Goal: Information Seeking & Learning: Learn about a topic

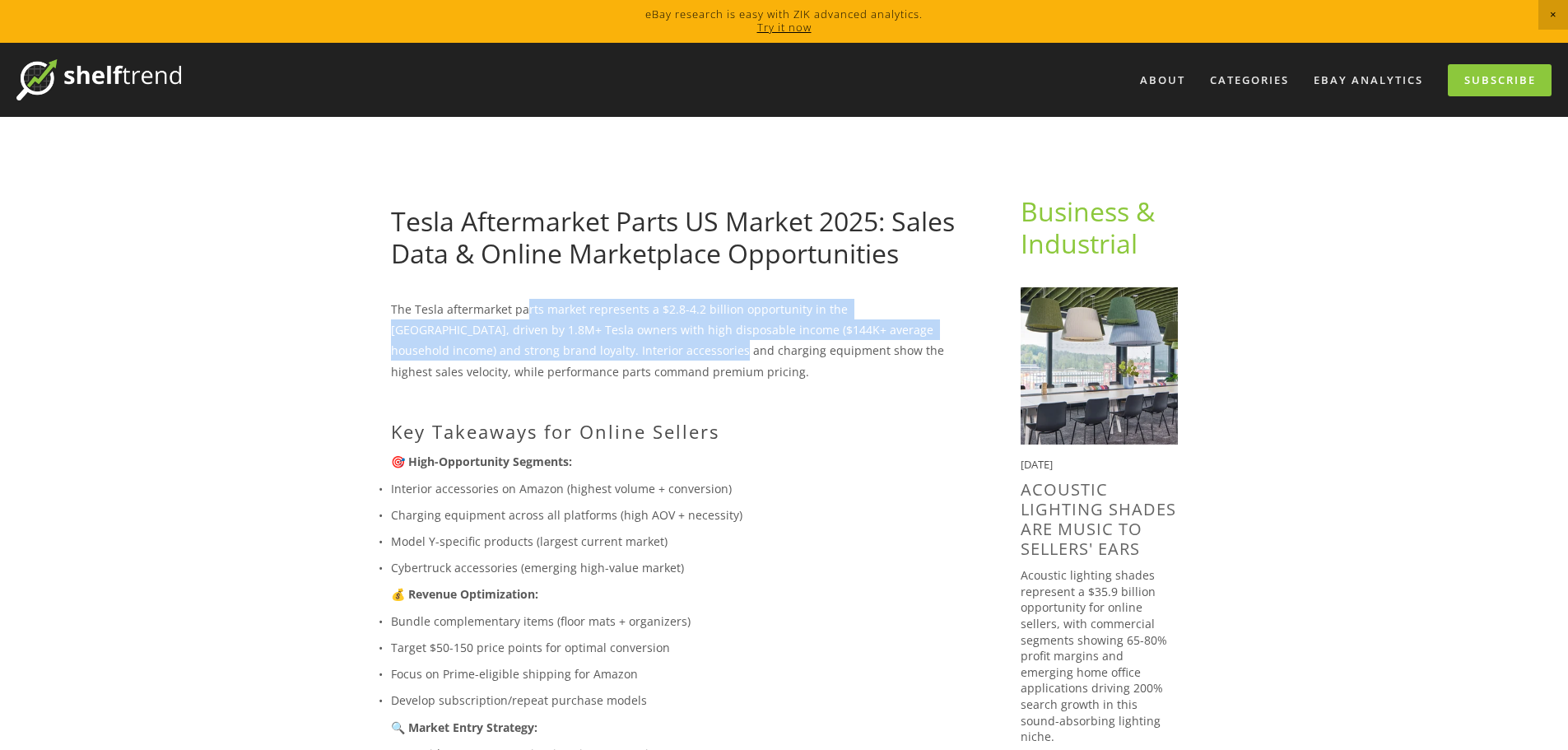
drag, startPoint x: 522, startPoint y: 315, endPoint x: 577, endPoint y: 346, distance: 63.1
click at [577, 346] on p "The Tesla aftermarket parts market represents a $2.8-4.2 billion opportunity in…" at bounding box center [679, 340] width 577 height 83
drag, startPoint x: 379, startPoint y: 312, endPoint x: 539, endPoint y: 351, distance: 164.7
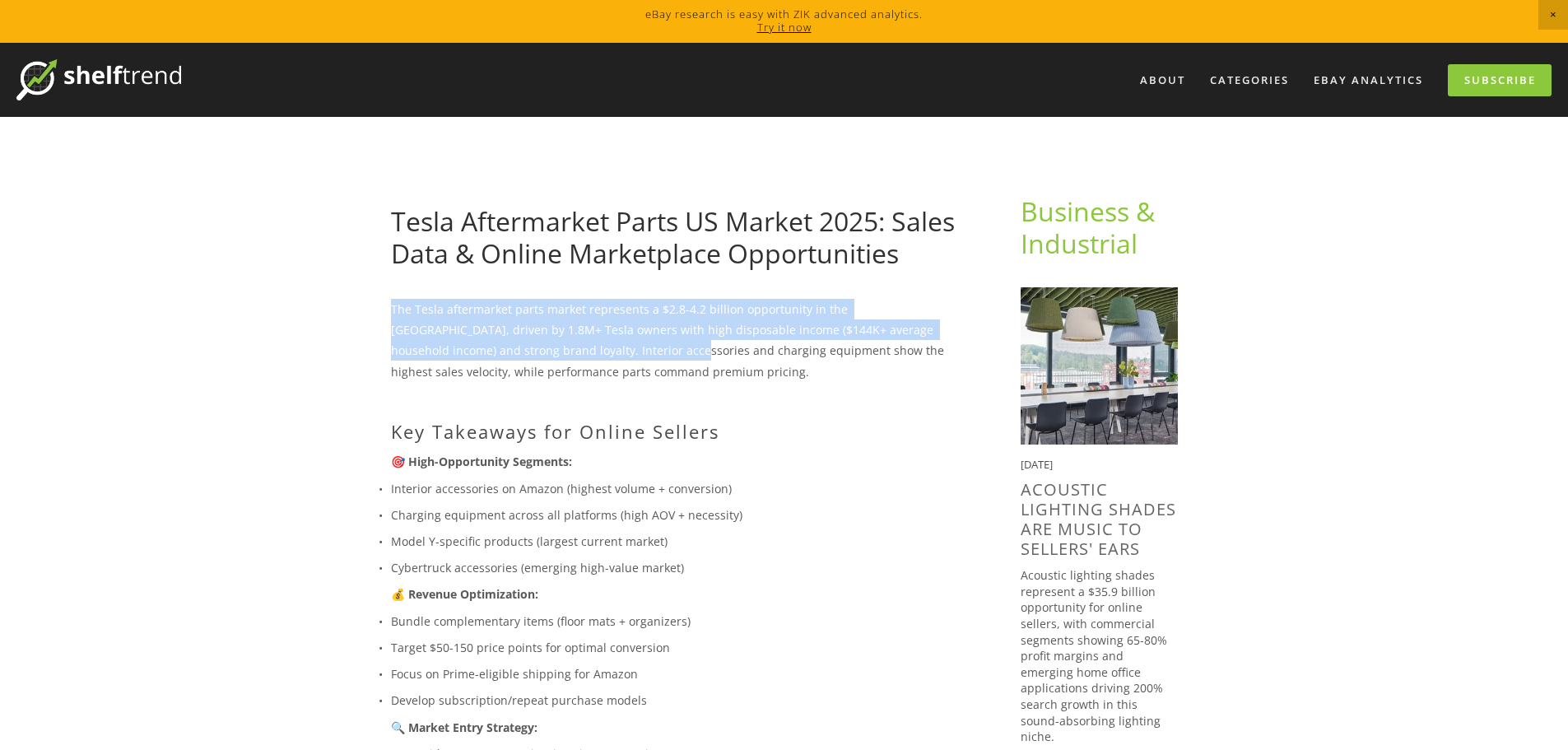
click at [539, 351] on p "The Tesla aftermarket parts market represents a $2.8-4.2 billion opportunity in…" at bounding box center [679, 340] width 577 height 83
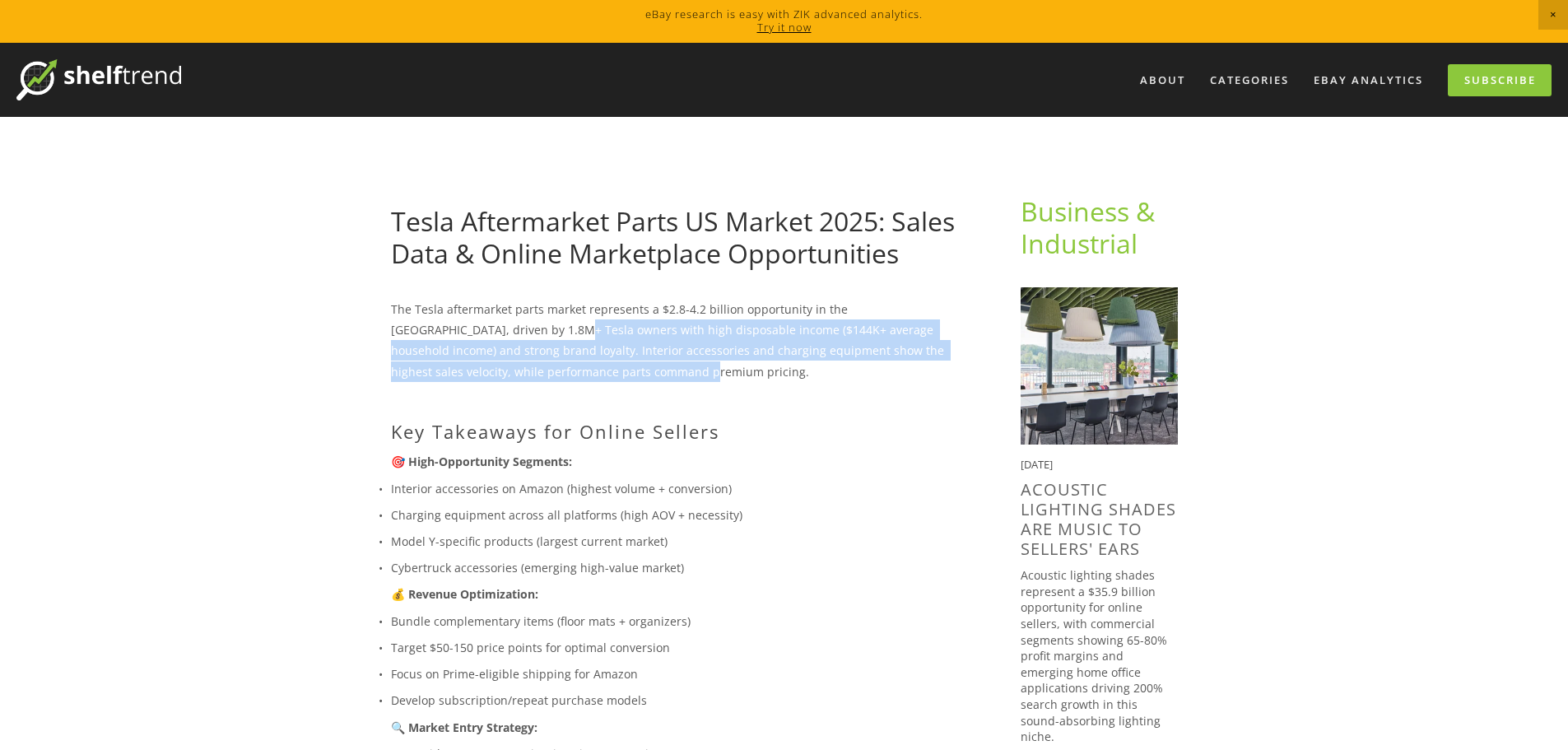
drag, startPoint x: 469, startPoint y: 330, endPoint x: 605, endPoint y: 365, distance: 140.4
click at [605, 365] on p "The Tesla aftermarket parts market represents a $2.8-4.2 billion opportunity in…" at bounding box center [679, 340] width 577 height 83
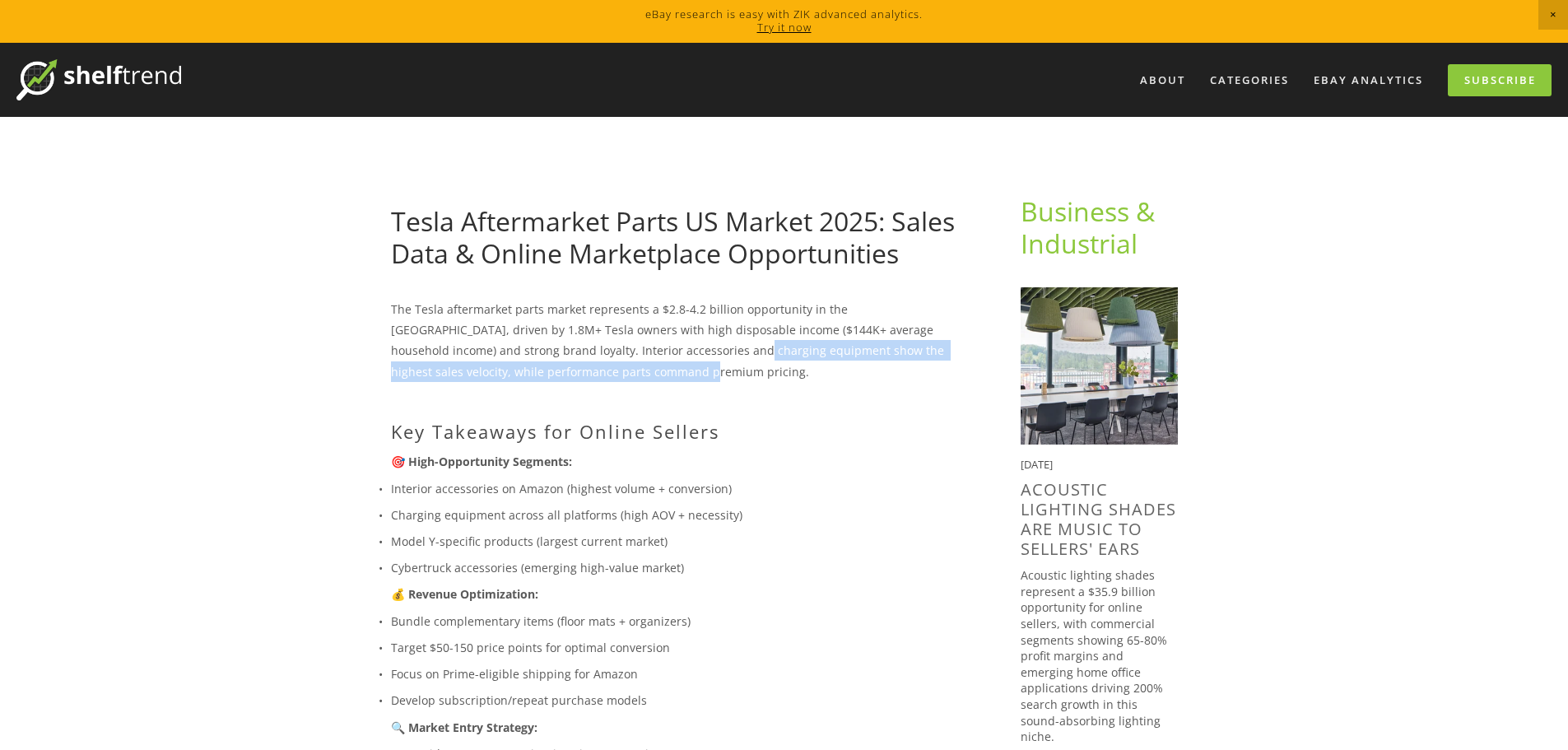
drag, startPoint x: 603, startPoint y: 342, endPoint x: 625, endPoint y: 365, distance: 31.8
click at [625, 365] on p "The Tesla aftermarket parts market represents a $2.8-4.2 billion opportunity in…" at bounding box center [679, 340] width 577 height 83
drag, startPoint x: 572, startPoint y: 353, endPoint x: 583, endPoint y: 361, distance: 13.6
click at [583, 361] on p "The Tesla aftermarket parts market represents a $2.8-4.2 billion opportunity in…" at bounding box center [679, 340] width 577 height 83
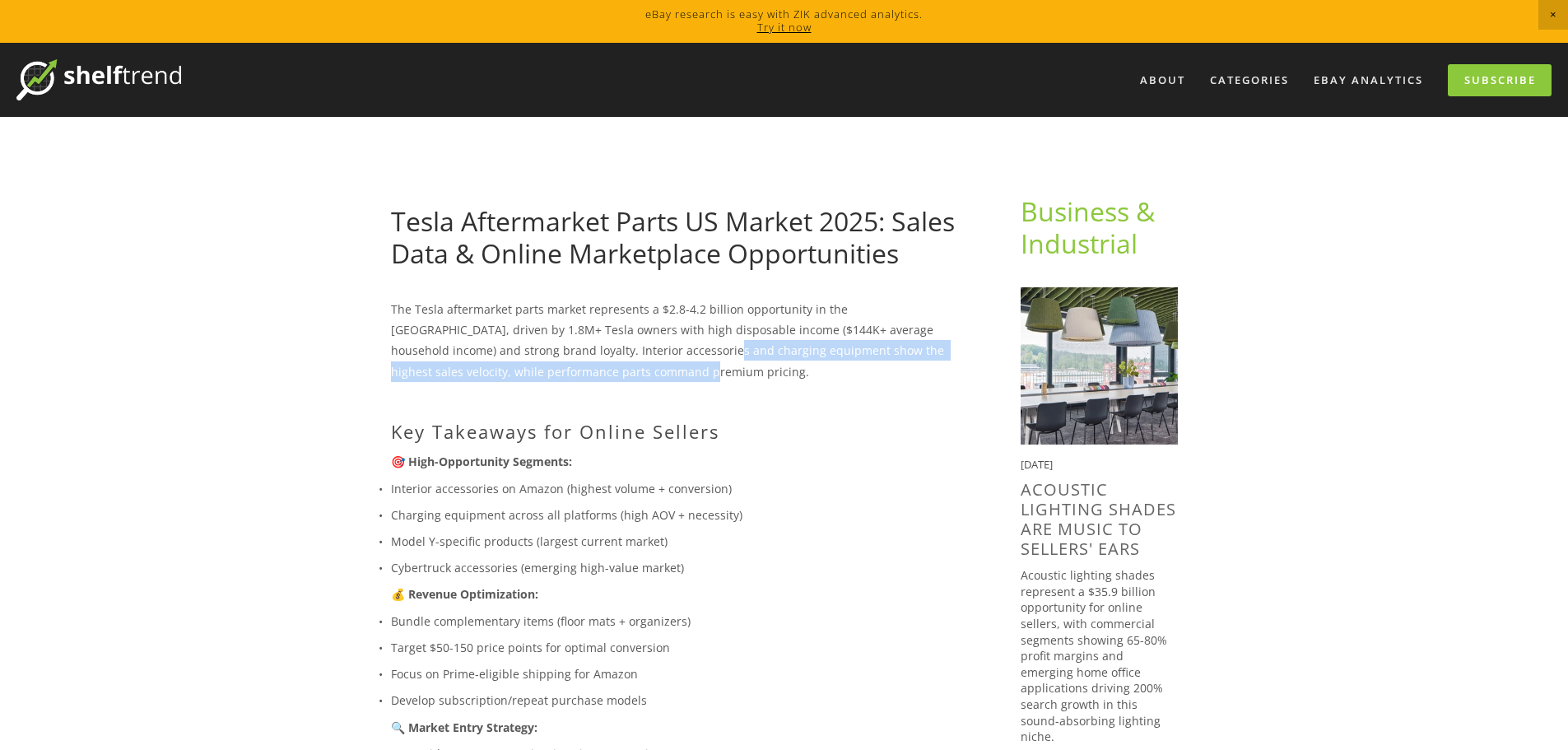
click at [583, 361] on p "The Tesla aftermarket parts market represents a $2.8-4.2 billion opportunity in…" at bounding box center [679, 340] width 577 height 83
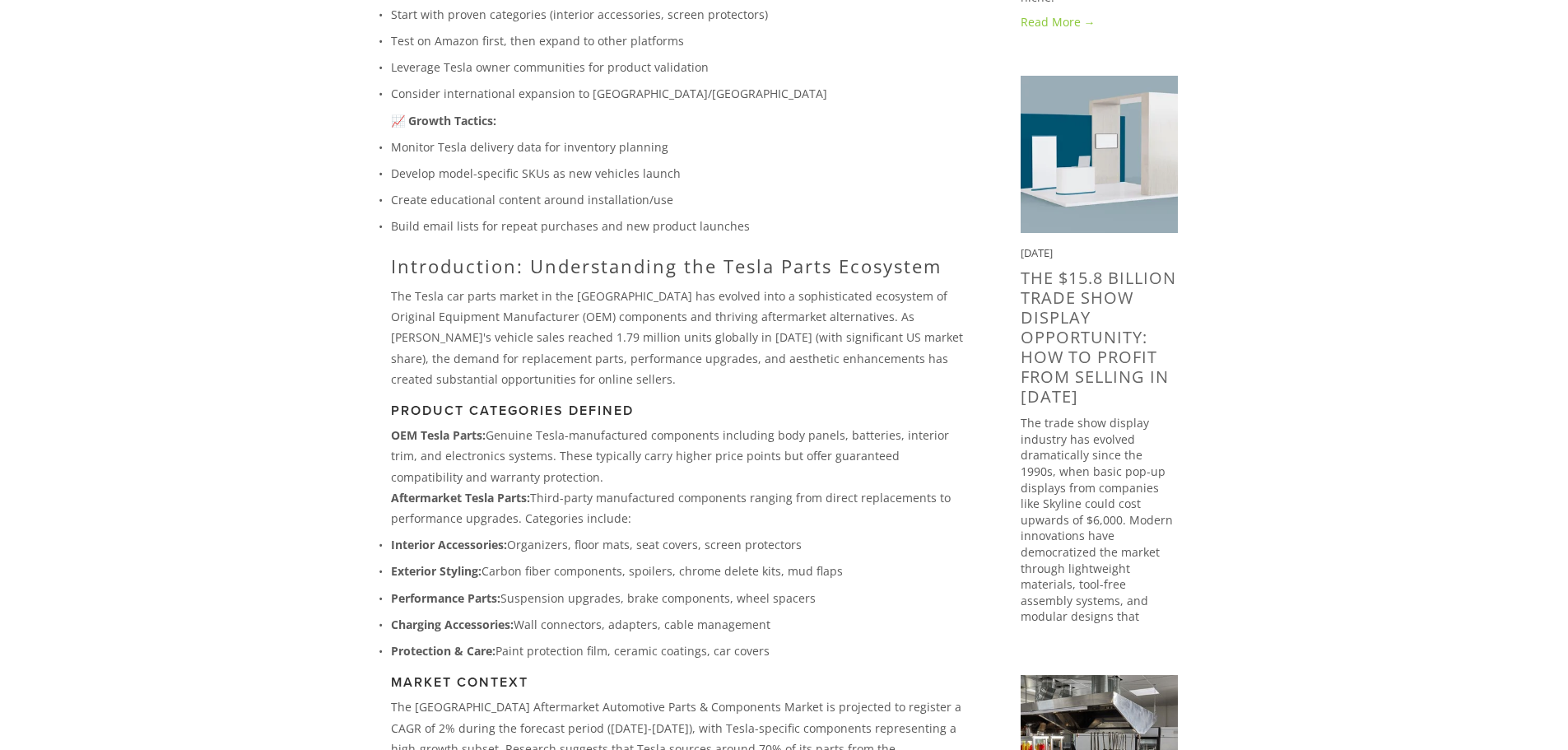
scroll to position [823, 0]
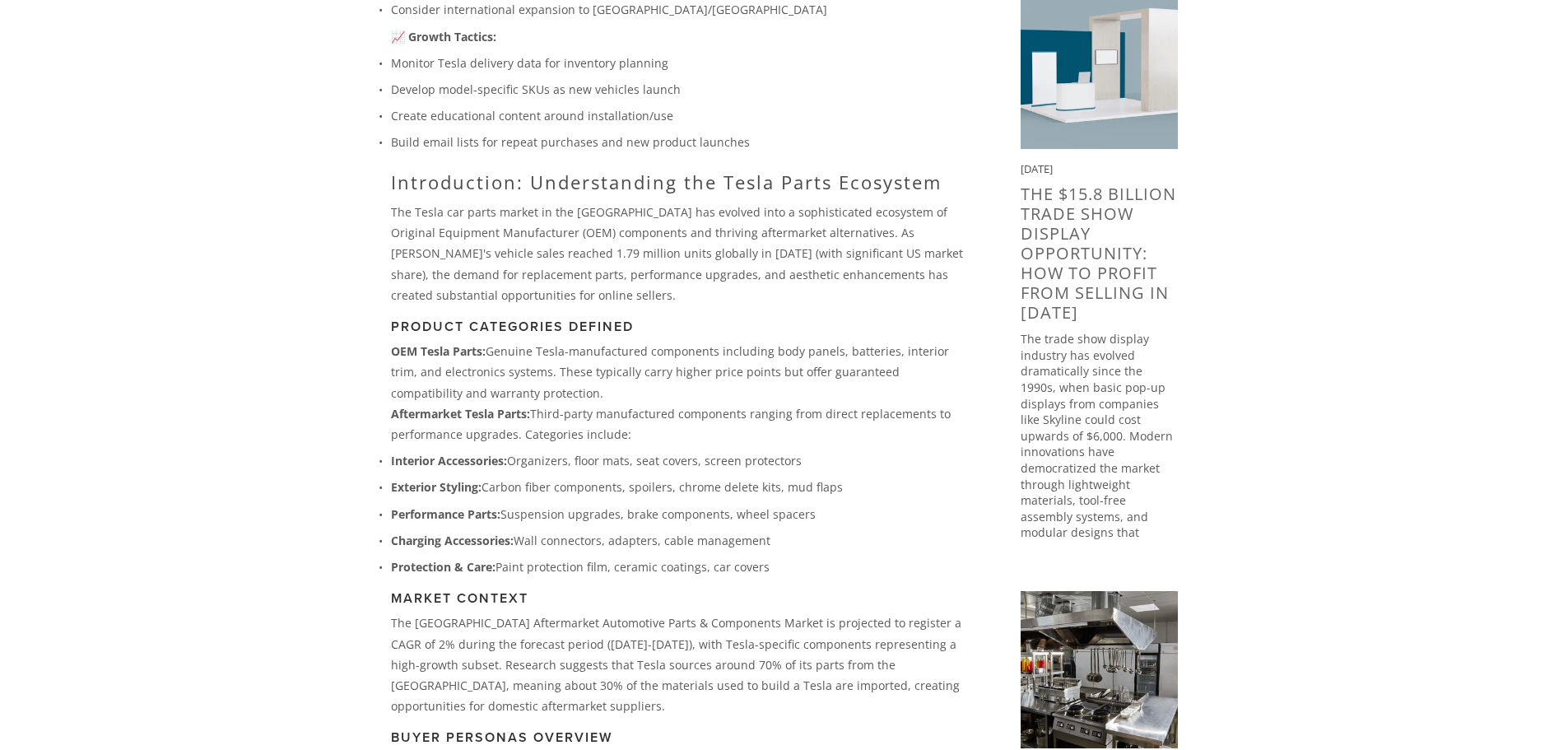
drag, startPoint x: 511, startPoint y: 354, endPoint x: 680, endPoint y: 401, distance: 175.4
click at [680, 401] on p "OEM Tesla Parts: Genuine Tesla-manufactured components including body panels, b…" at bounding box center [679, 371] width 577 height 63
click at [679, 401] on p "OEM Tesla Parts: Genuine Tesla-manufactured components including body panels, b…" at bounding box center [679, 371] width 577 height 63
click at [743, 440] on p "Aftermarket Tesla Parts: Third-party manufactured components ranging from direc…" at bounding box center [679, 423] width 577 height 41
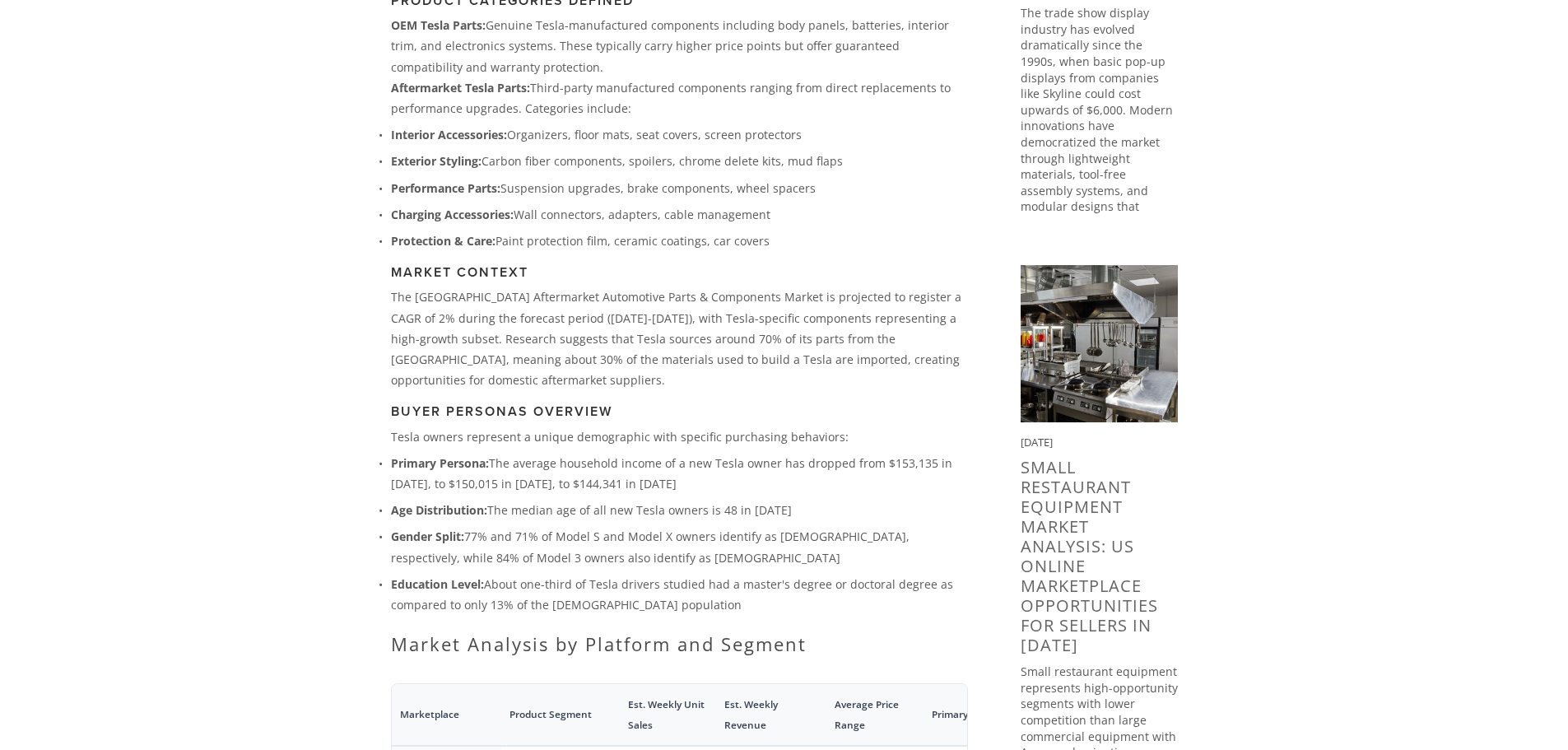
scroll to position [1235, 0]
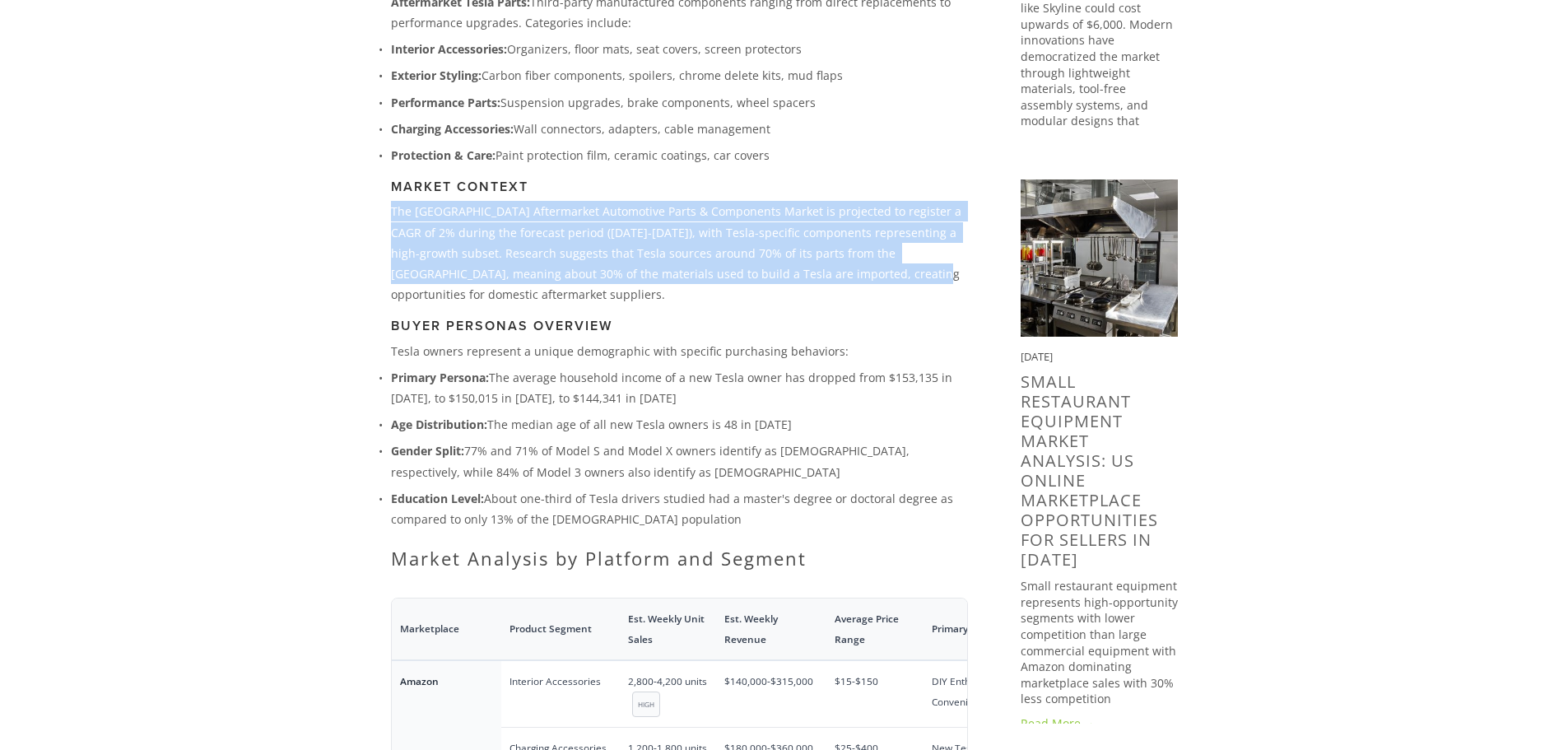
drag, startPoint x: 411, startPoint y: 205, endPoint x: 819, endPoint y: 284, distance: 415.6
click at [819, 284] on p "The [GEOGRAPHIC_DATA] Aftermarket Automotive Parts & Components Market is proje…" at bounding box center [679, 253] width 577 height 103
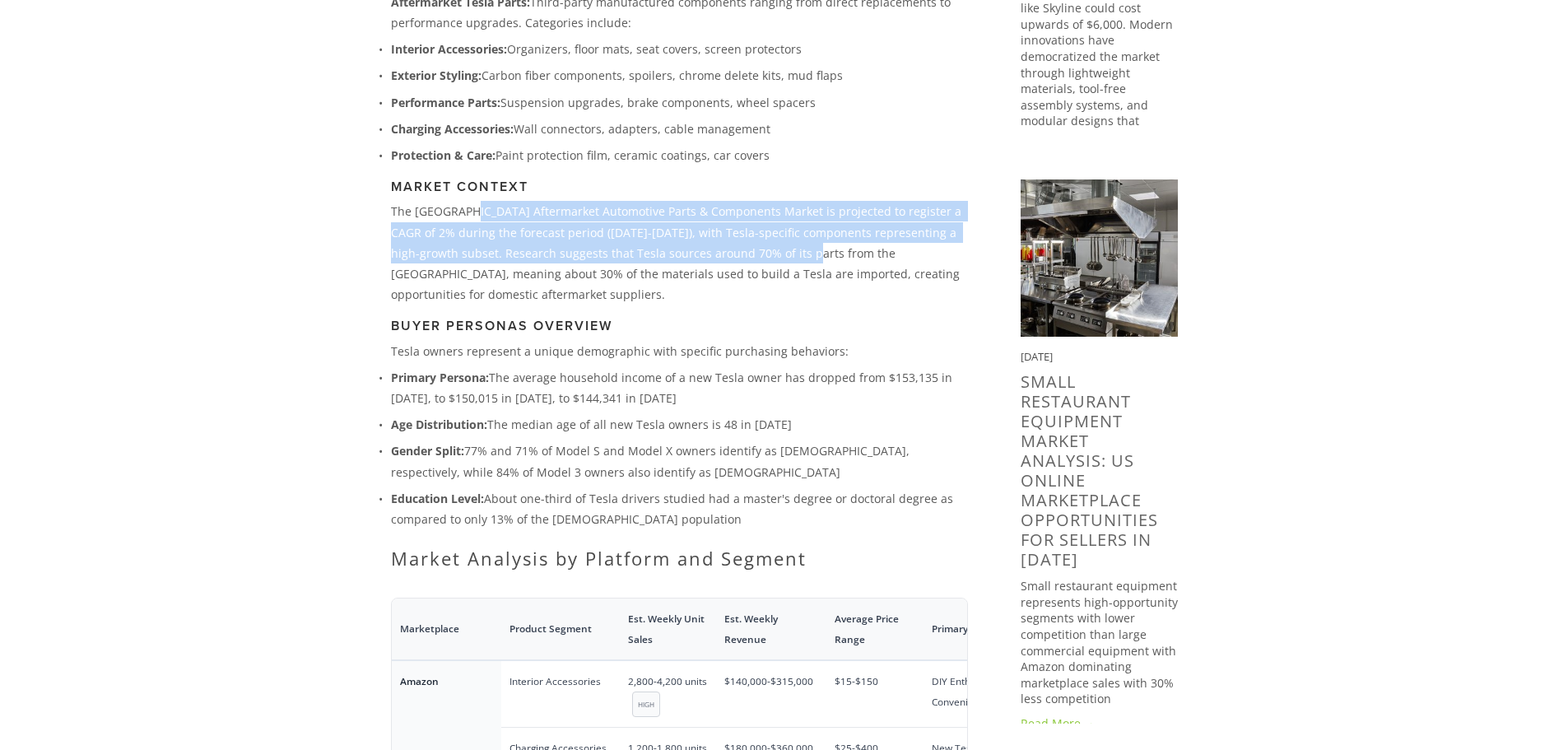
drag, startPoint x: 474, startPoint y: 201, endPoint x: 776, endPoint y: 252, distance: 306.3
click at [776, 252] on p "The [GEOGRAPHIC_DATA] Aftermarket Automotive Parts & Components Market is proje…" at bounding box center [679, 253] width 577 height 103
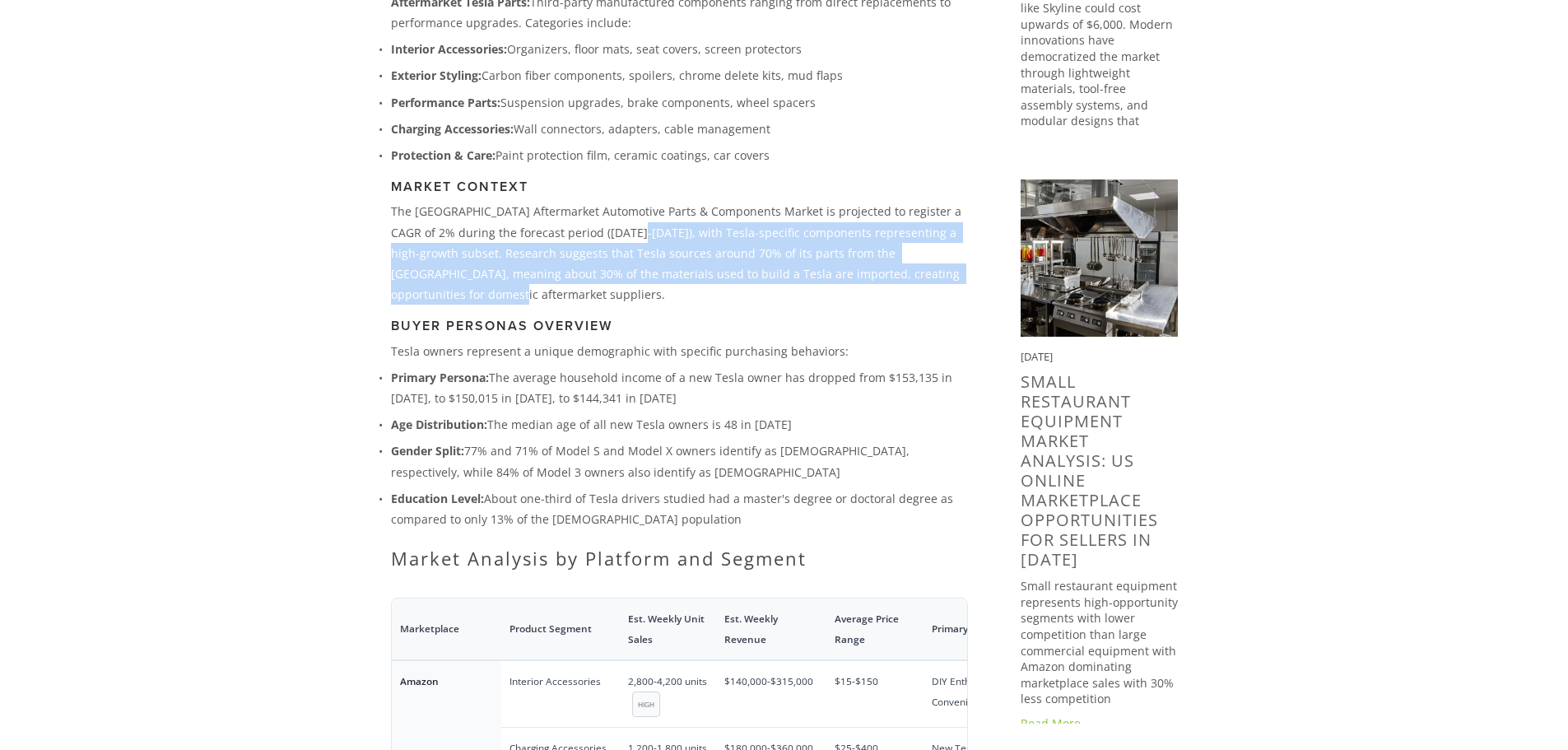
drag, startPoint x: 618, startPoint y: 229, endPoint x: 960, endPoint y: 271, distance: 344.6
click at [960, 271] on p "The [GEOGRAPHIC_DATA] Aftermarket Automotive Parts & Components Market is proje…" at bounding box center [679, 253] width 577 height 103
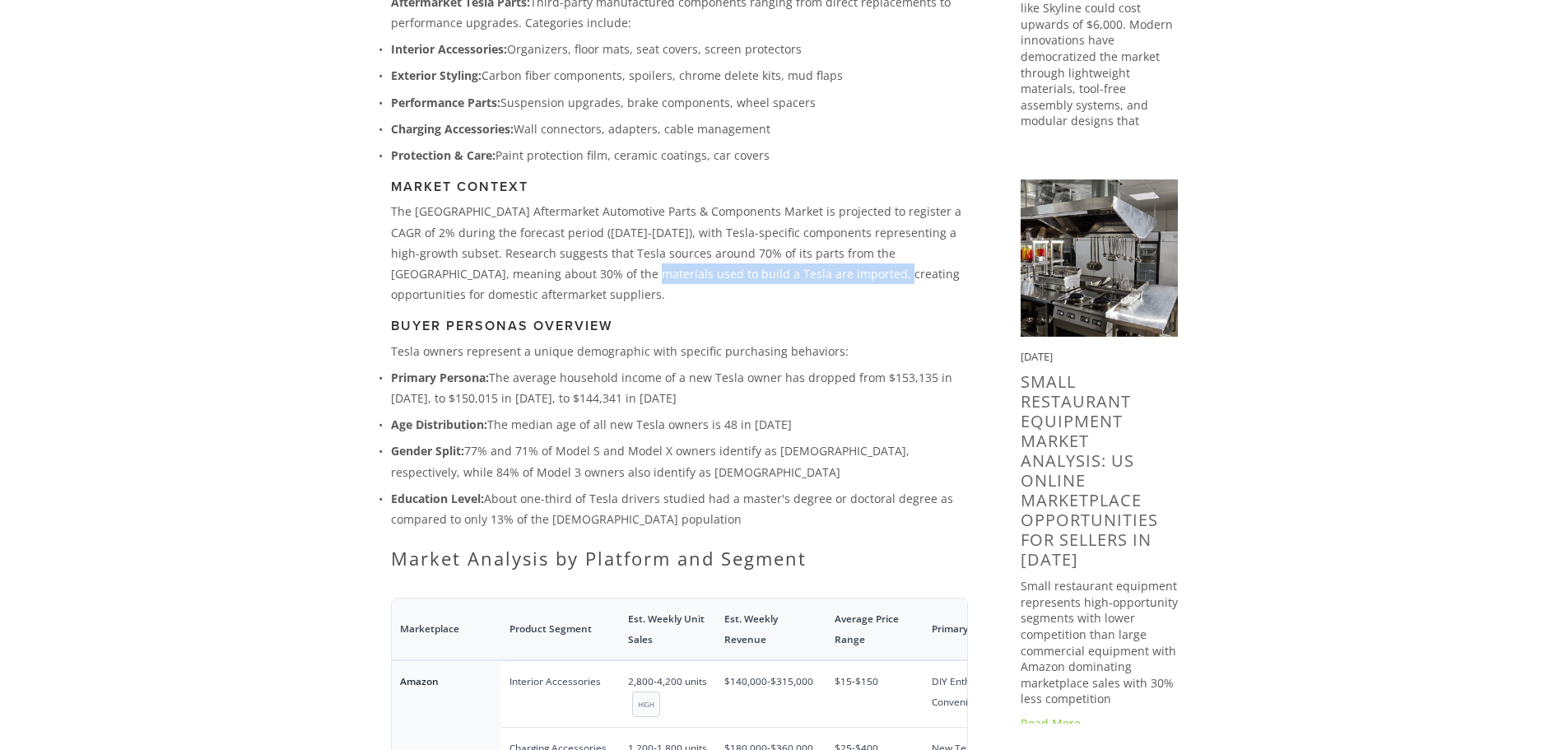
drag, startPoint x: 547, startPoint y: 270, endPoint x: 778, endPoint y: 283, distance: 231.4
click at [778, 283] on p "The [GEOGRAPHIC_DATA] Aftermarket Automotive Parts & Components Market is proje…" at bounding box center [679, 253] width 577 height 103
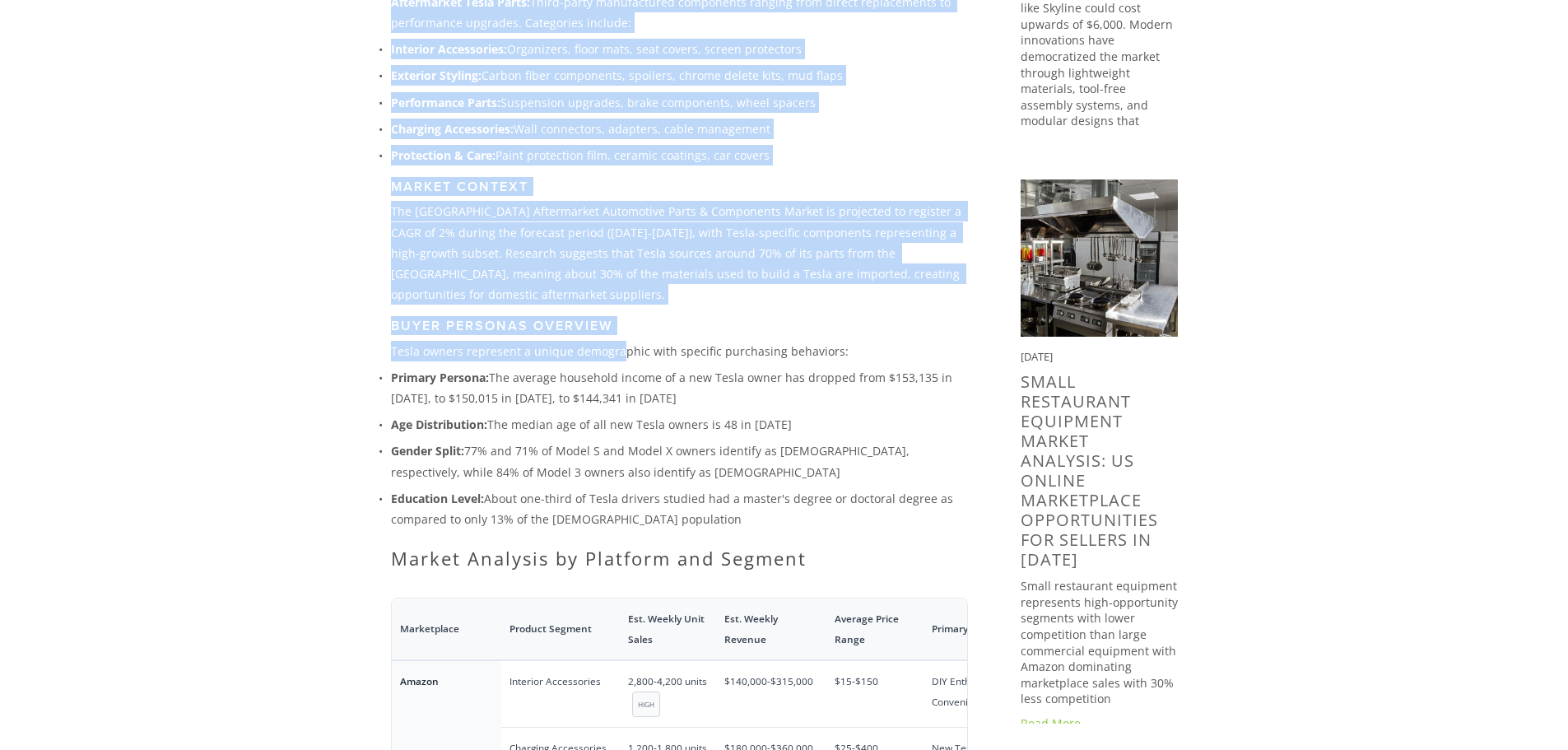
drag, startPoint x: 391, startPoint y: 325, endPoint x: 620, endPoint y: 329, distance: 229.0
click at [620, 340] on p "Tesla owners represent a unique demographic with specific purchasing behaviors:" at bounding box center [679, 350] width 577 height 21
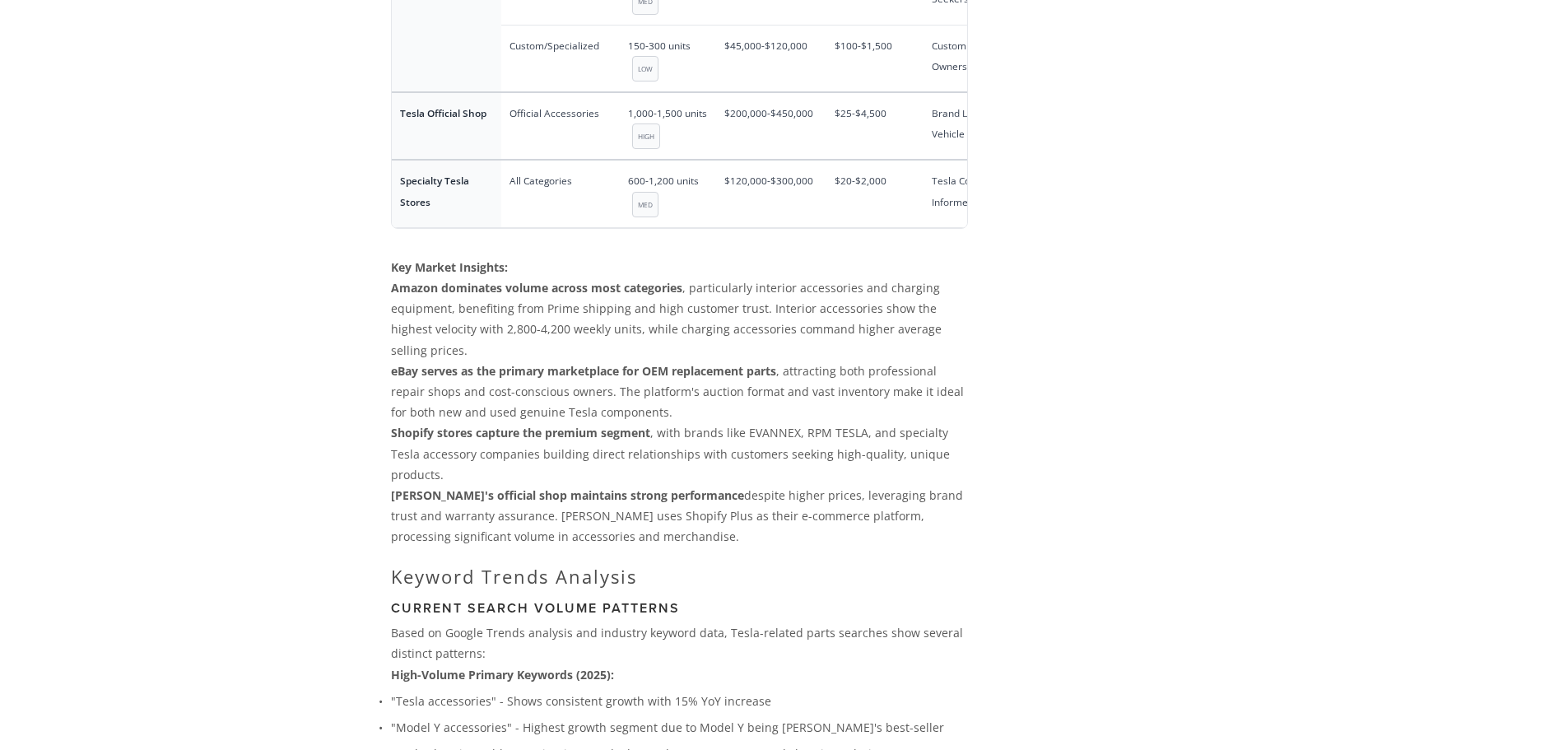
scroll to position [2634, 0]
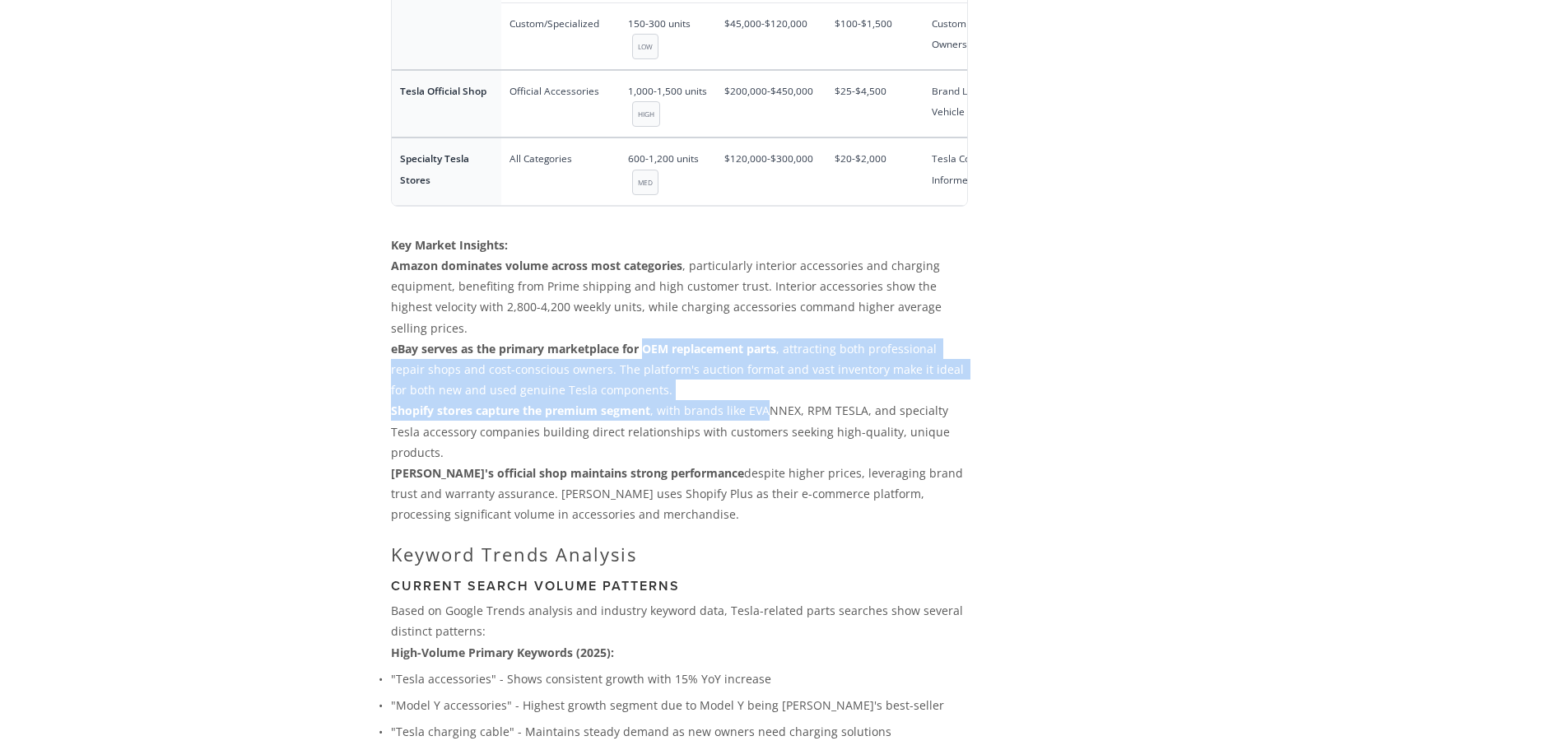
drag, startPoint x: 647, startPoint y: 316, endPoint x: 769, endPoint y: 371, distance: 133.8
click at [769, 400] on p "Shopify stores capture the premium segment , with brands like EVANNEX, RPM TESL…" at bounding box center [679, 430] width 577 height 63
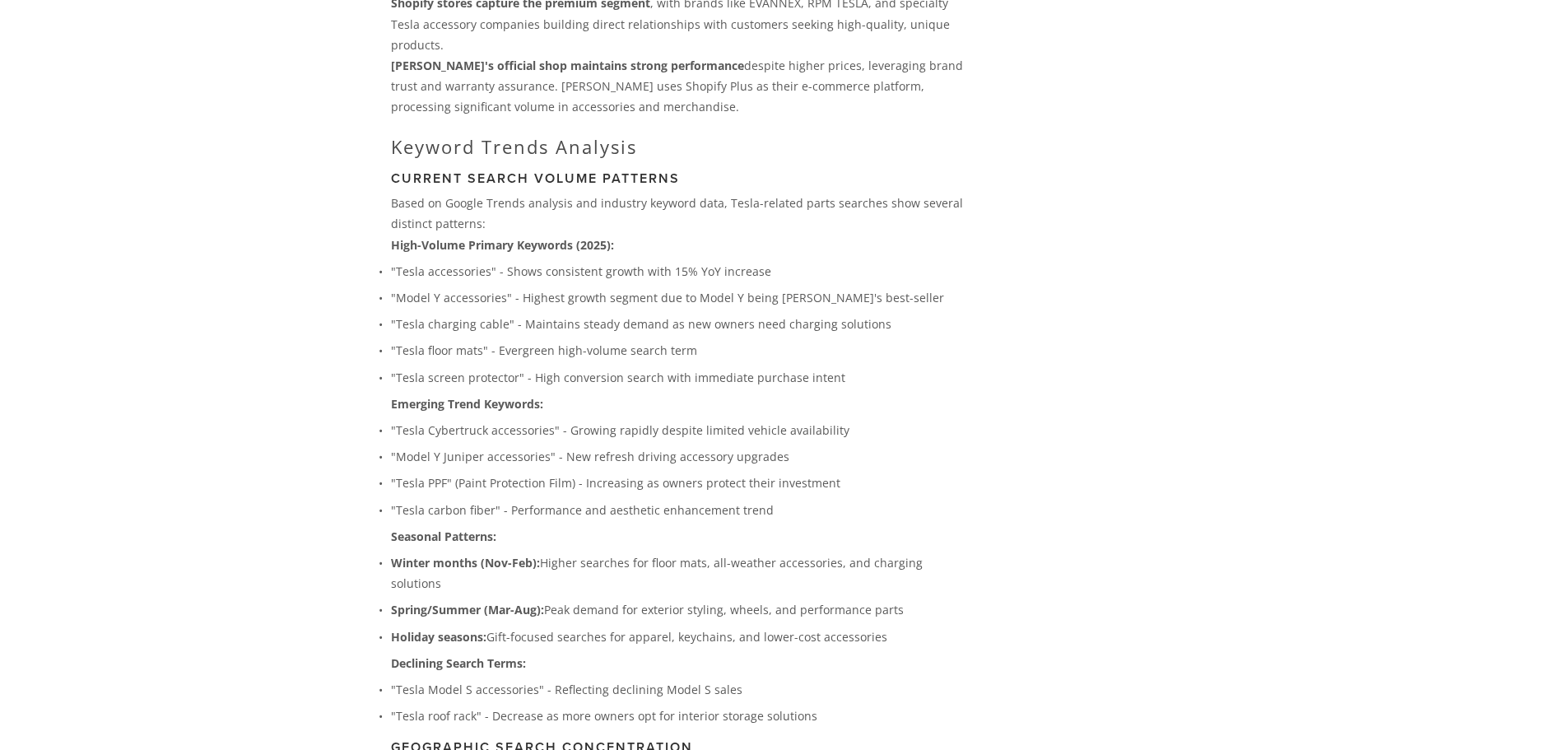
scroll to position [3045, 0]
drag, startPoint x: 628, startPoint y: 239, endPoint x: 677, endPoint y: 243, distance: 49.2
click at [677, 257] on p ""Tesla accessories" - Shows consistent growth with 15% YoY increase" at bounding box center [679, 267] width 577 height 21
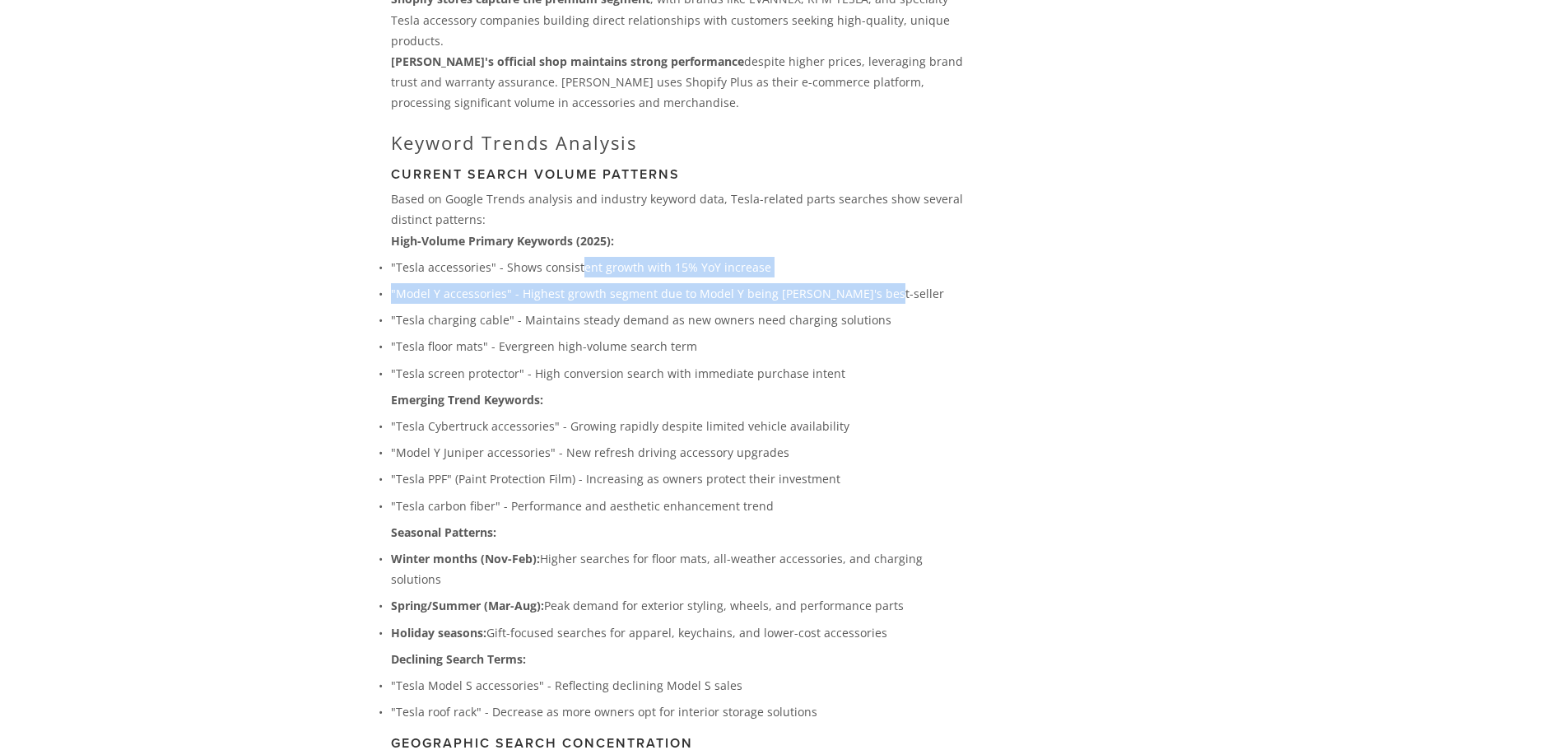
click at [966, 283] on p ""Model Y accessories" - Highest growth segment due to Model Y being [PERSON_NAM…" at bounding box center [679, 293] width 577 height 21
click at [713, 283] on p ""Model Y accessories" - Highest growth segment due to Model Y being [PERSON_NAM…" at bounding box center [679, 293] width 577 height 21
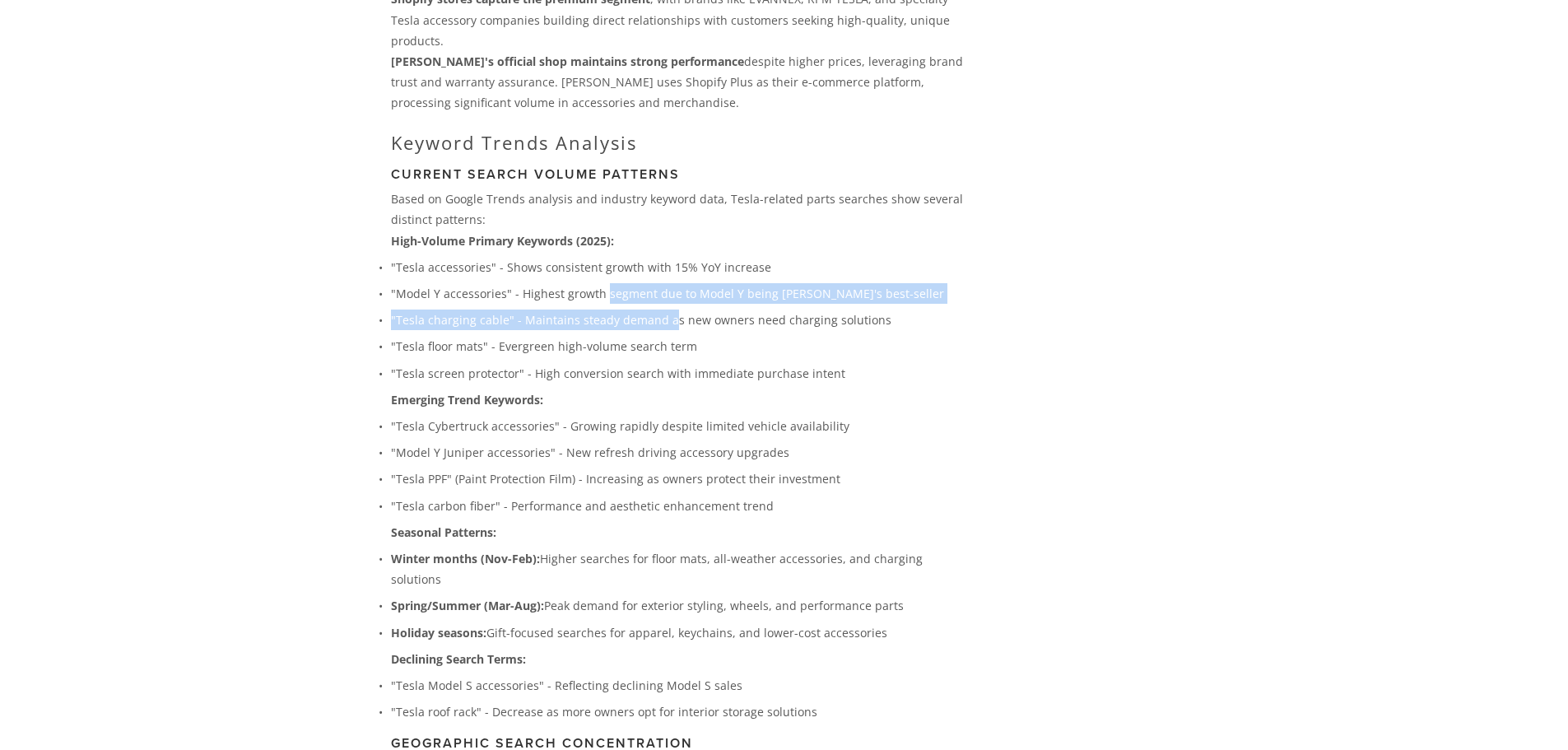
drag, startPoint x: 618, startPoint y: 268, endPoint x: 667, endPoint y: 284, distance: 51.5
click at [666, 284] on ul ""Tesla accessories" - Shows consistent growth with 15% YoY increase "Model Y ac…" at bounding box center [679, 320] width 577 height 127
click at [667, 310] on p ""Tesla charging cable" - Maintains steady demand as new owners need charging so…" at bounding box center [679, 320] width 577 height 21
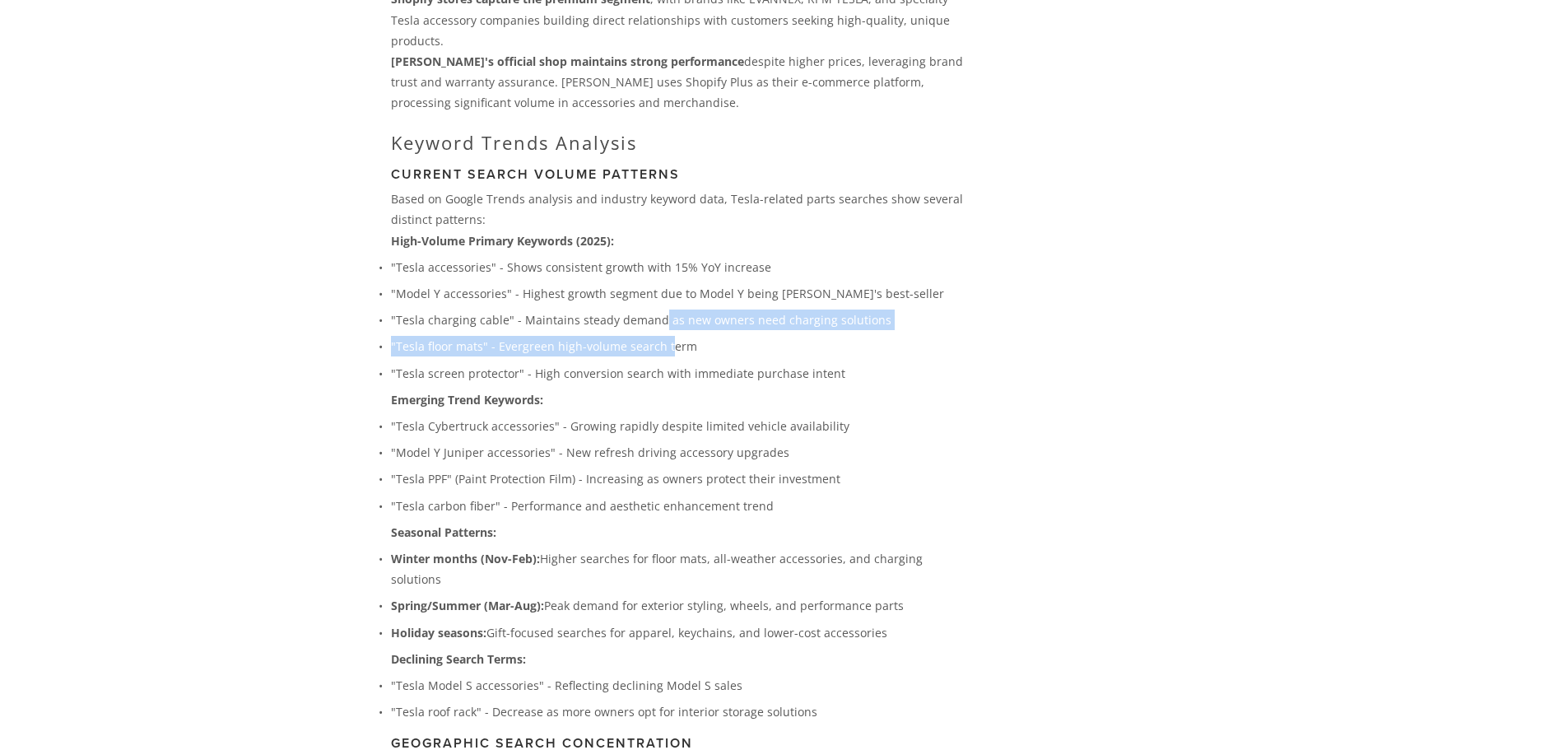
drag, startPoint x: 655, startPoint y: 288, endPoint x: 663, endPoint y: 308, distance: 21.5
click at [663, 308] on ul ""Tesla accessories" - Shows consistent growth with 15% YoY increase "Model Y ac…" at bounding box center [679, 320] width 577 height 127
click at [663, 335] on p ""Tesla floor mats" - Evergreen high-volume search term" at bounding box center [679, 345] width 577 height 21
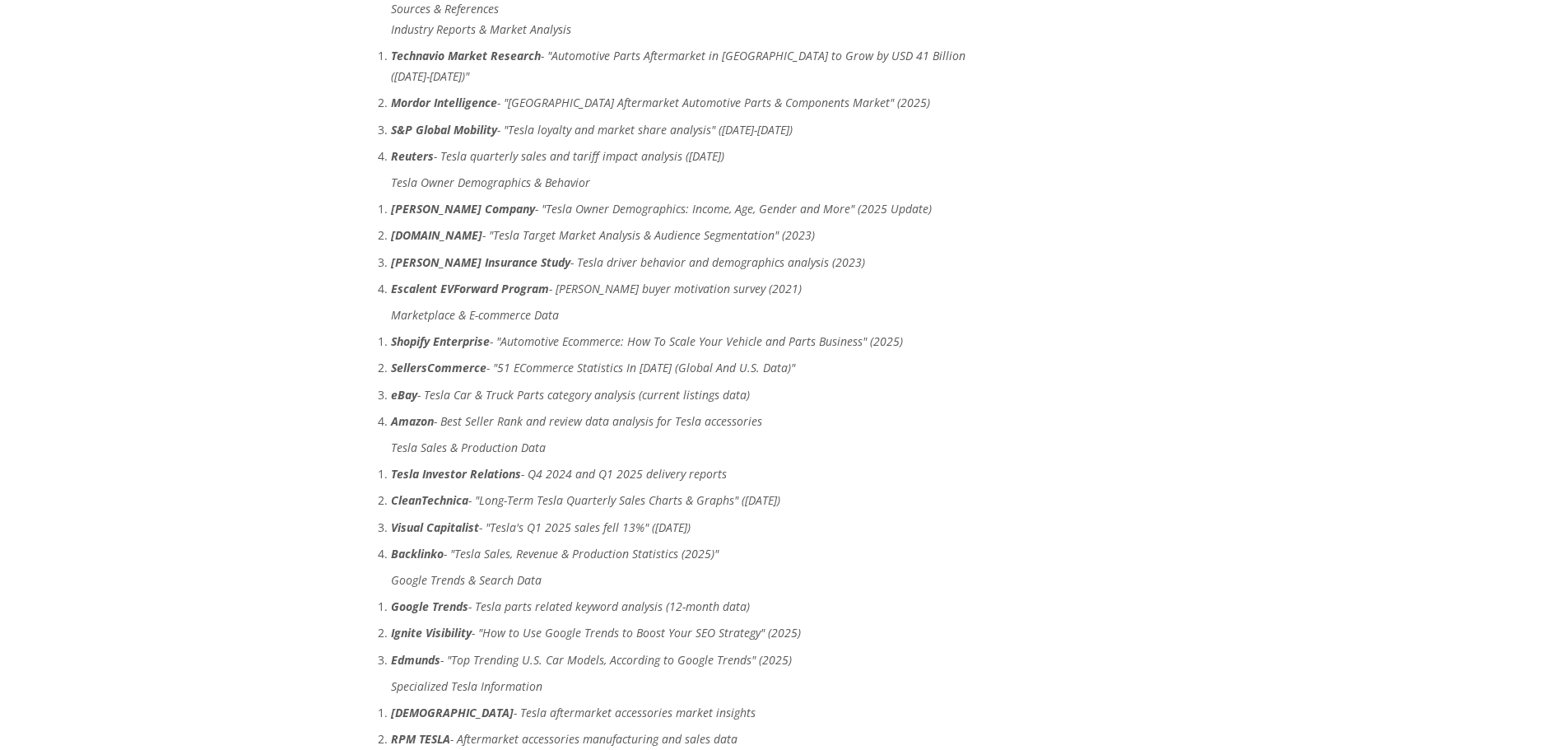
scroll to position [4855, 0]
